Goal: Information Seeking & Learning: Learn about a topic

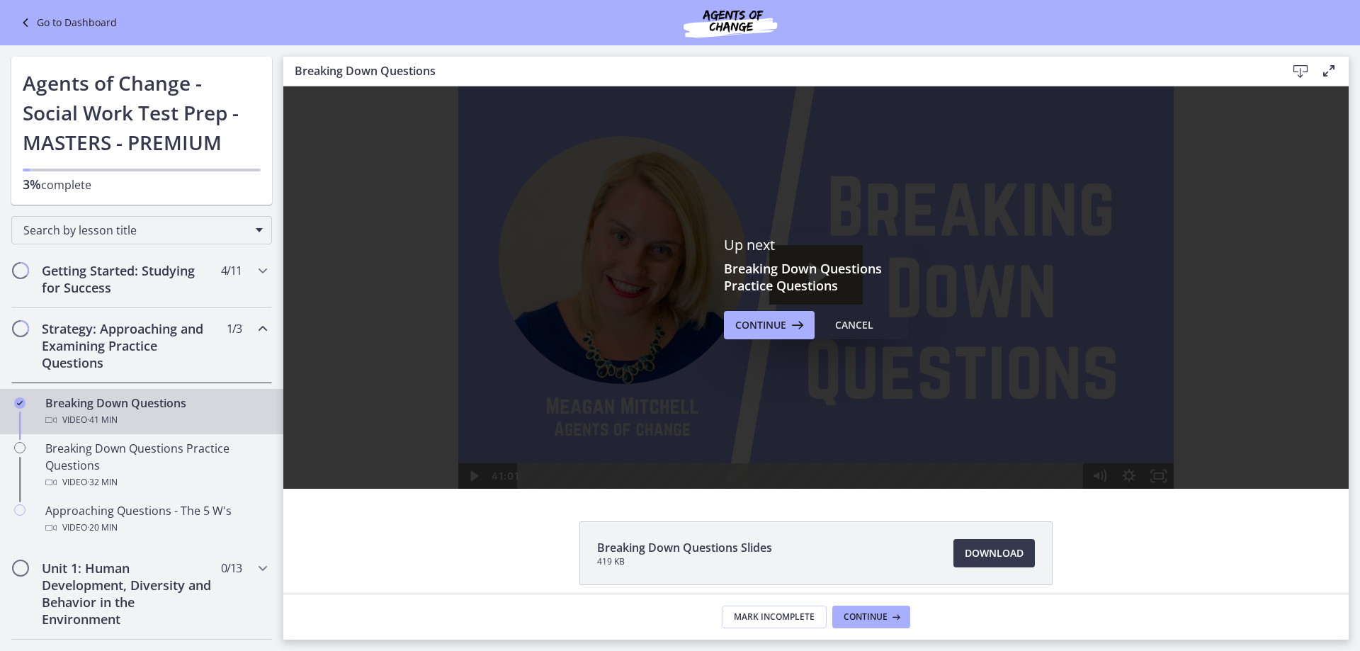
scroll to position [354, 0]
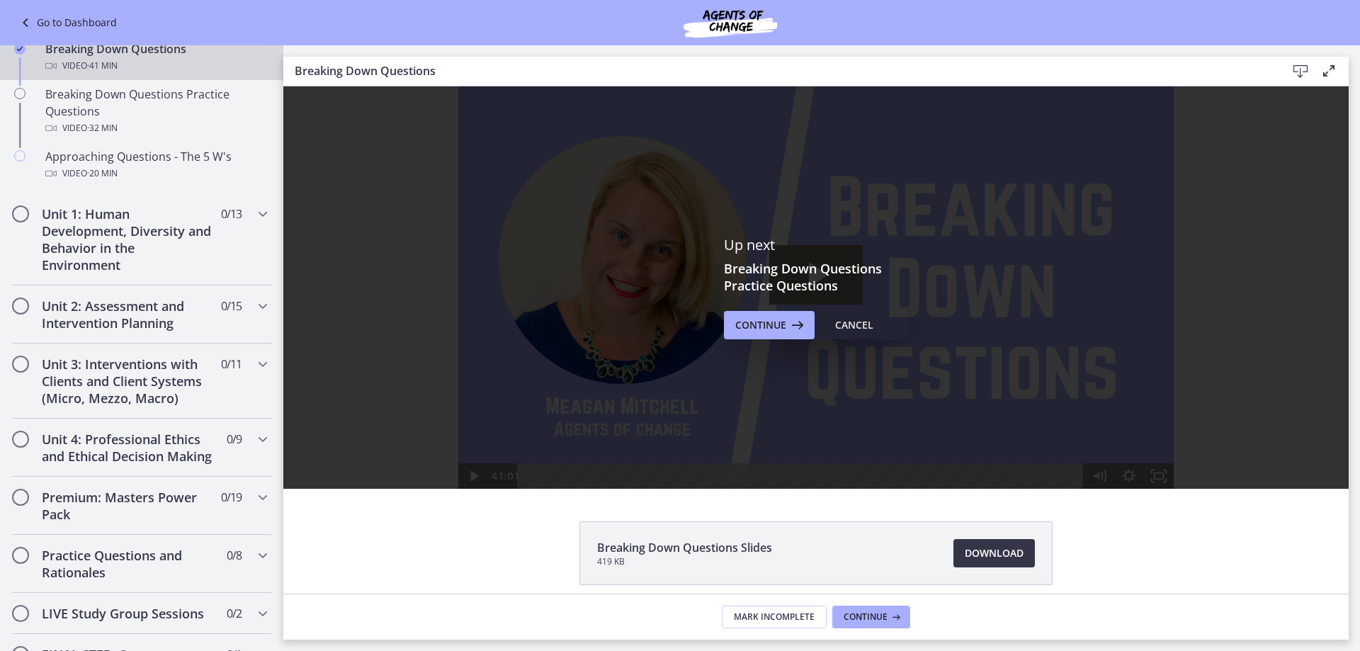
click at [994, 557] on span "Download Opens in a new window" at bounding box center [993, 553] width 59 height 17
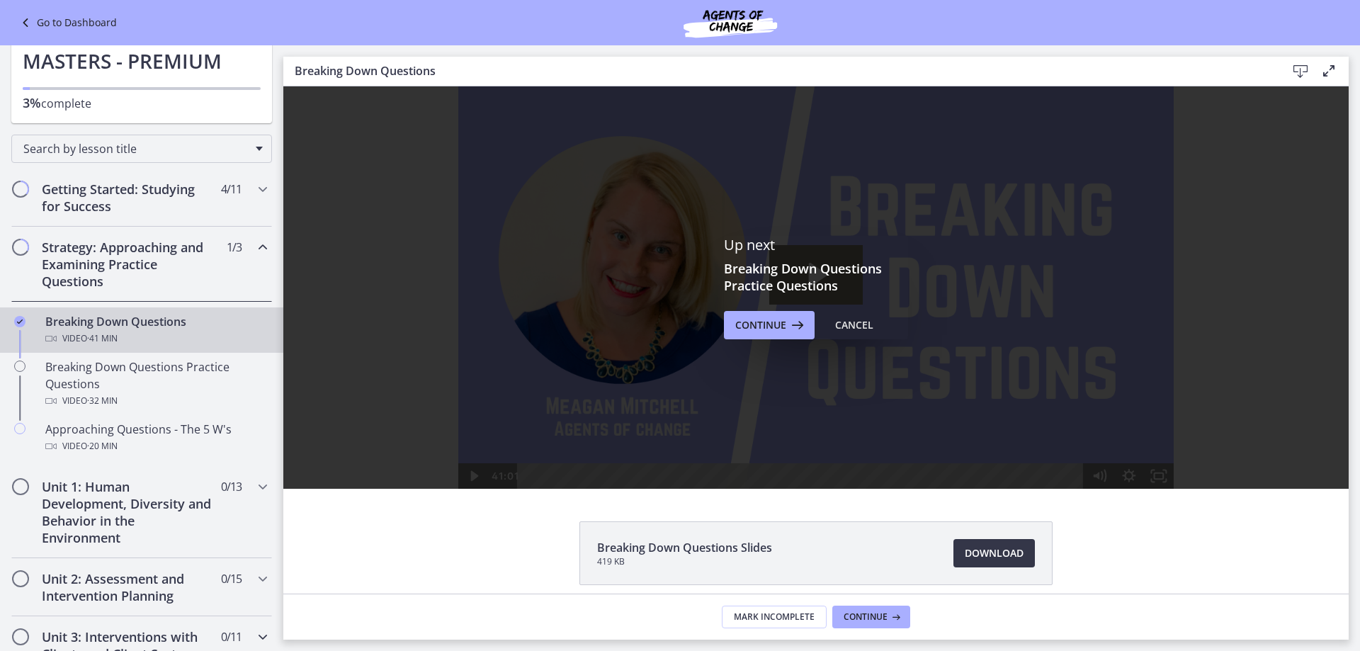
scroll to position [71, 0]
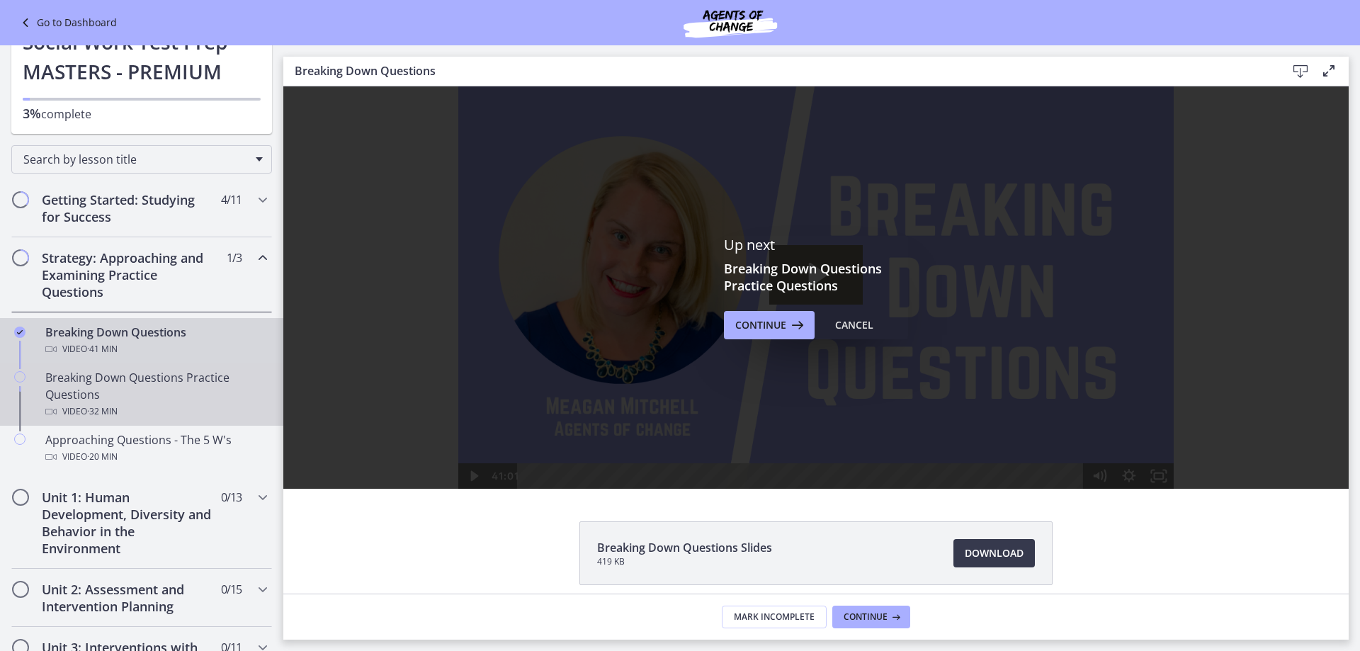
click at [18, 375] on icon "Chapters" at bounding box center [19, 376] width 11 height 11
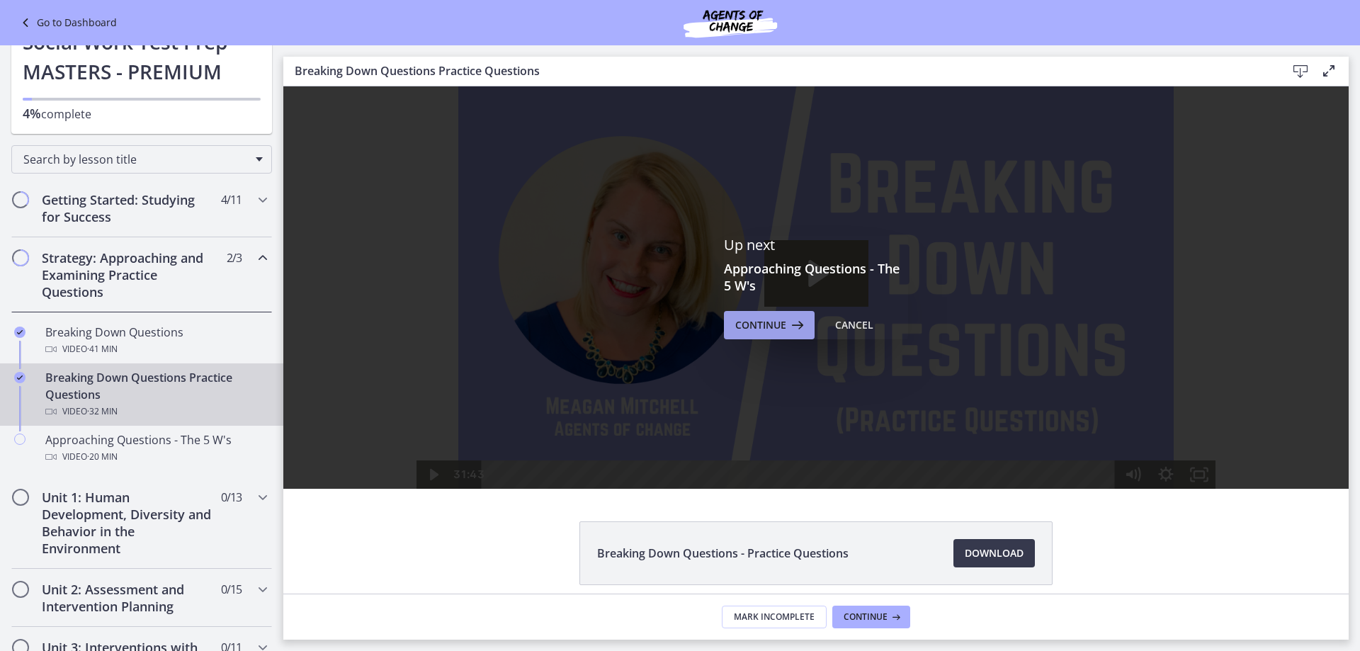
click at [753, 328] on span "Continue" at bounding box center [760, 325] width 51 height 17
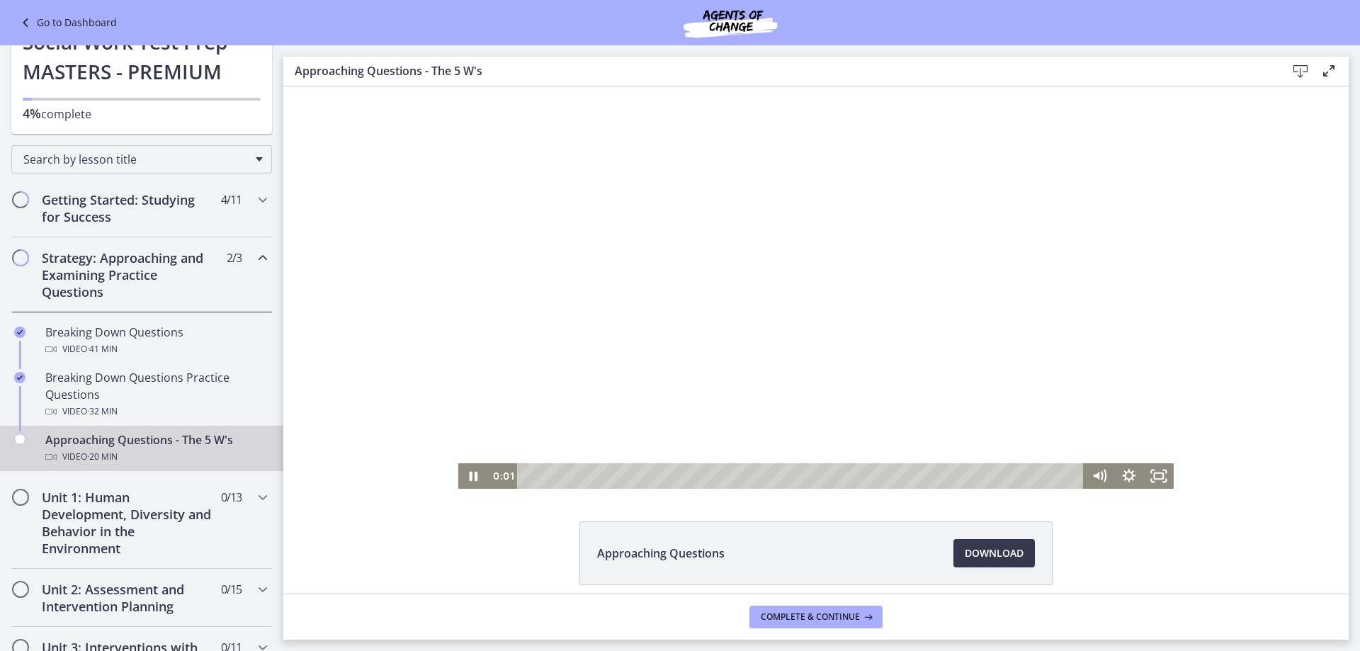
scroll to position [59, 0]
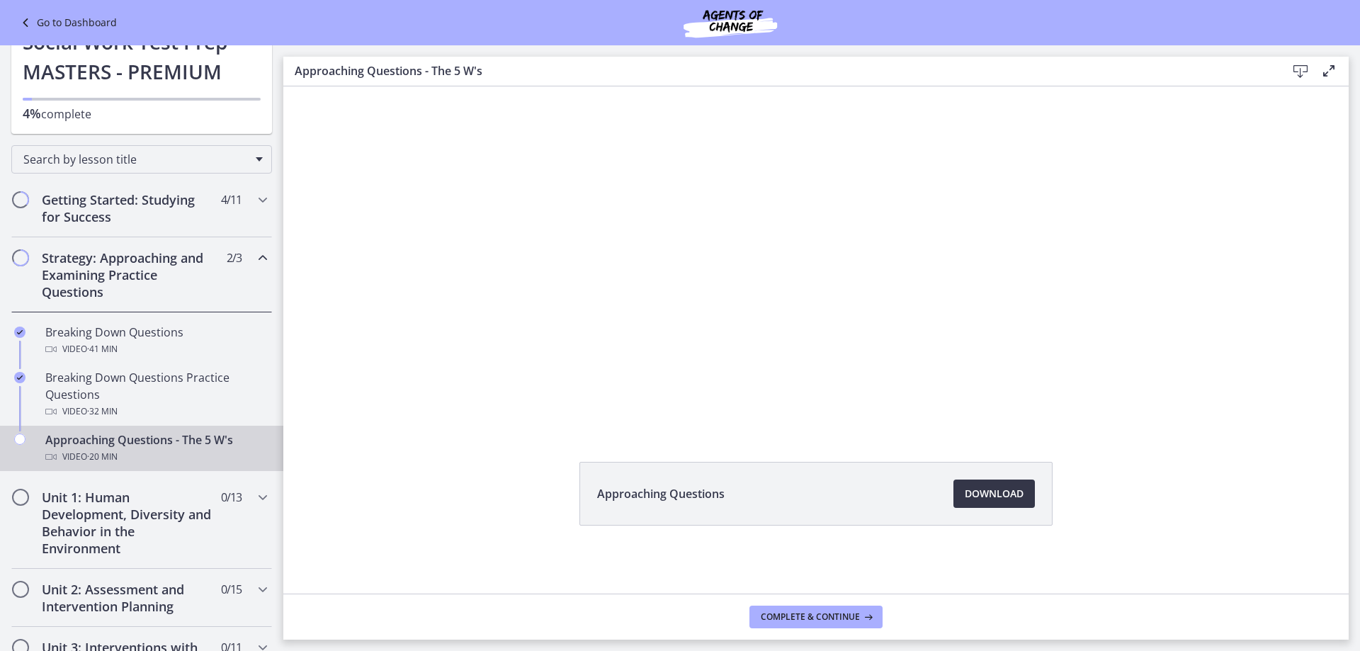
click at [999, 499] on span "Download Opens in a new window" at bounding box center [993, 493] width 59 height 17
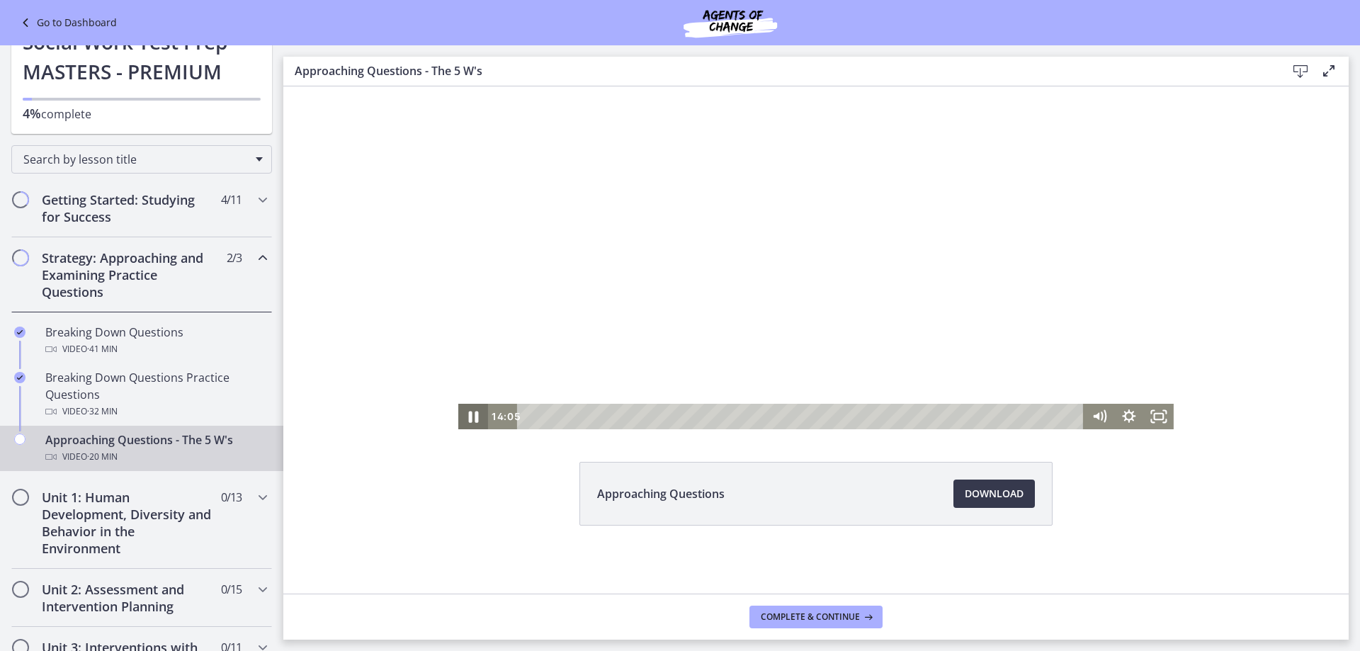
click at [470, 415] on icon "Pause" at bounding box center [474, 416] width 10 height 11
click at [470, 416] on icon "Play Video" at bounding box center [474, 416] width 8 height 11
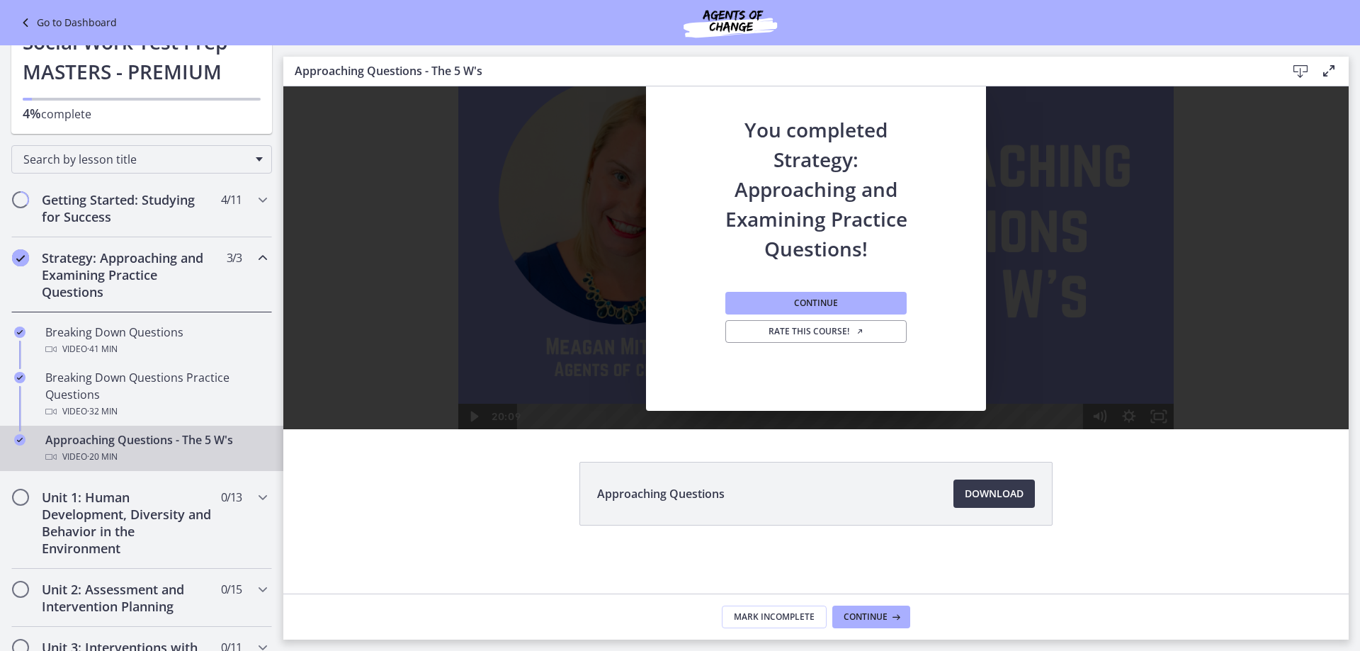
scroll to position [0, 0]
